Goal: Find specific page/section

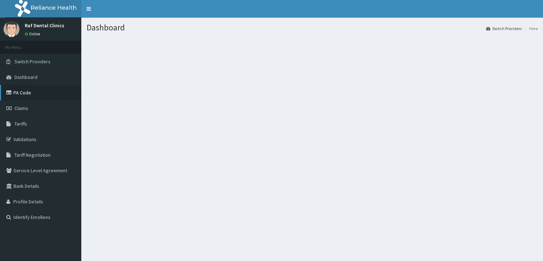
click at [27, 94] on link "PA Code" at bounding box center [40, 93] width 81 height 16
click at [23, 96] on link "PA Code" at bounding box center [40, 93] width 81 height 16
click at [34, 96] on link "PA Code" at bounding box center [40, 93] width 81 height 16
click at [23, 92] on link "PA Code" at bounding box center [40, 93] width 81 height 16
